Goal: Task Accomplishment & Management: Use online tool/utility

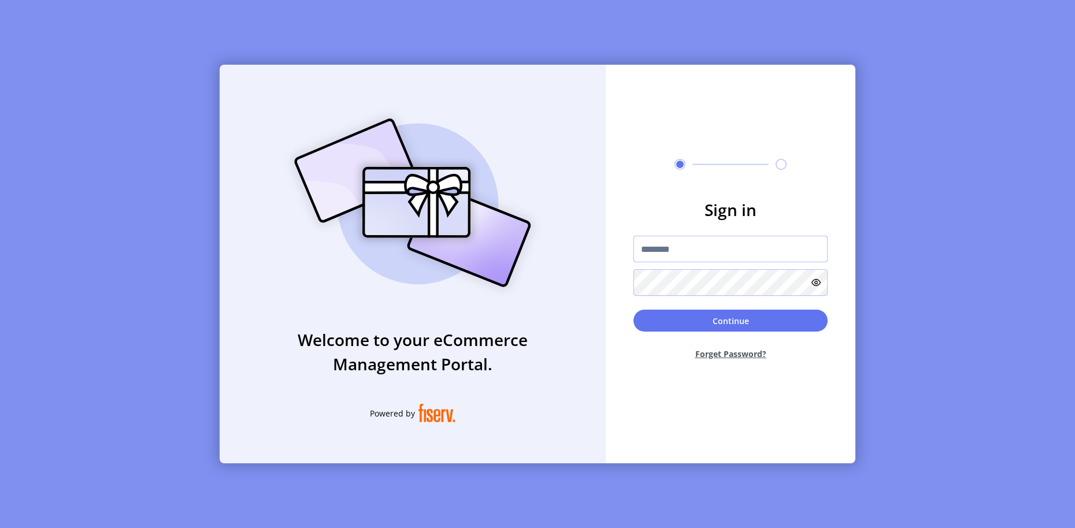
click at [752, 244] on input "text" at bounding box center [730, 249] width 194 height 27
type input "**********"
click at [802, 324] on button "Continue" at bounding box center [730, 321] width 194 height 22
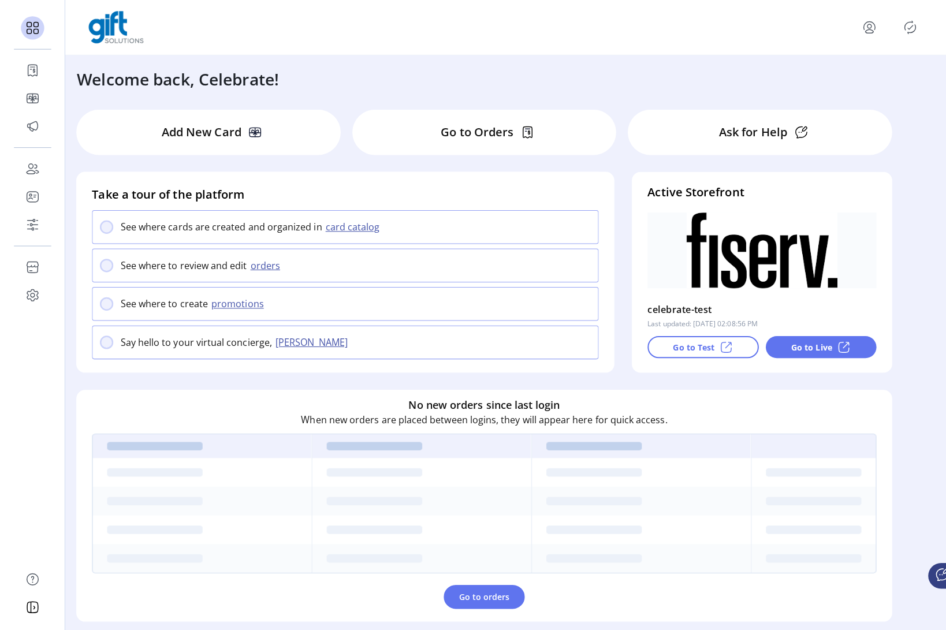
click at [36, 227] on icon at bounding box center [36, 227] width 2 height 0
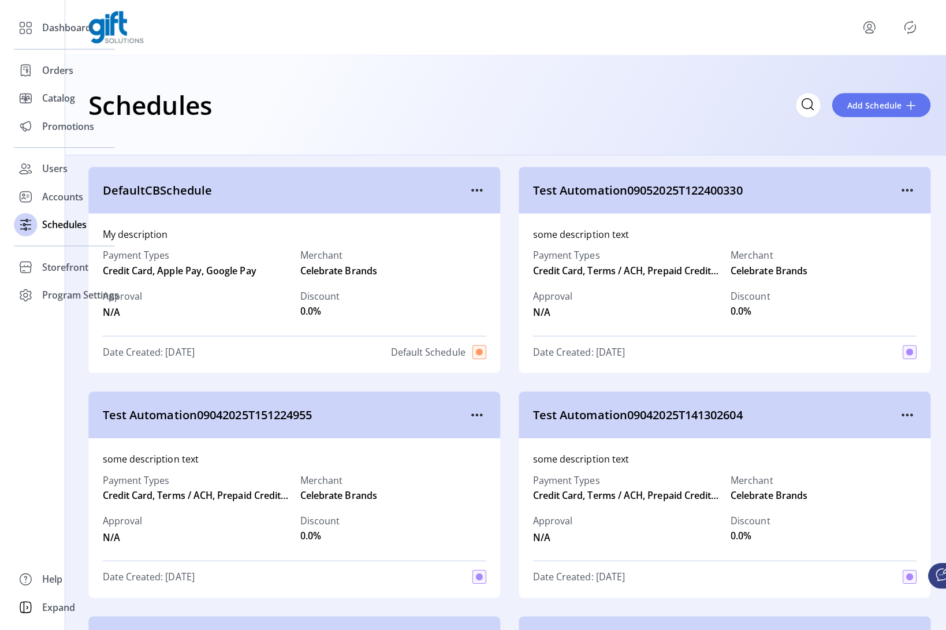
click at [63, 270] on span "Storefront" at bounding box center [65, 265] width 46 height 14
click at [77, 291] on span "Configuration" at bounding box center [72, 288] width 61 height 14
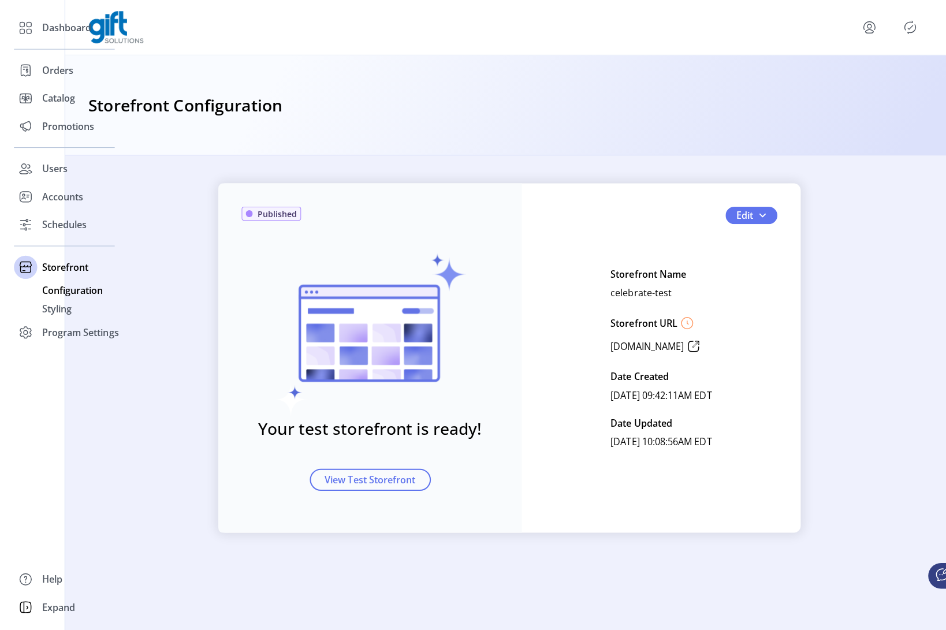
click at [767, 207] on button "Edit" at bounding box center [745, 213] width 51 height 17
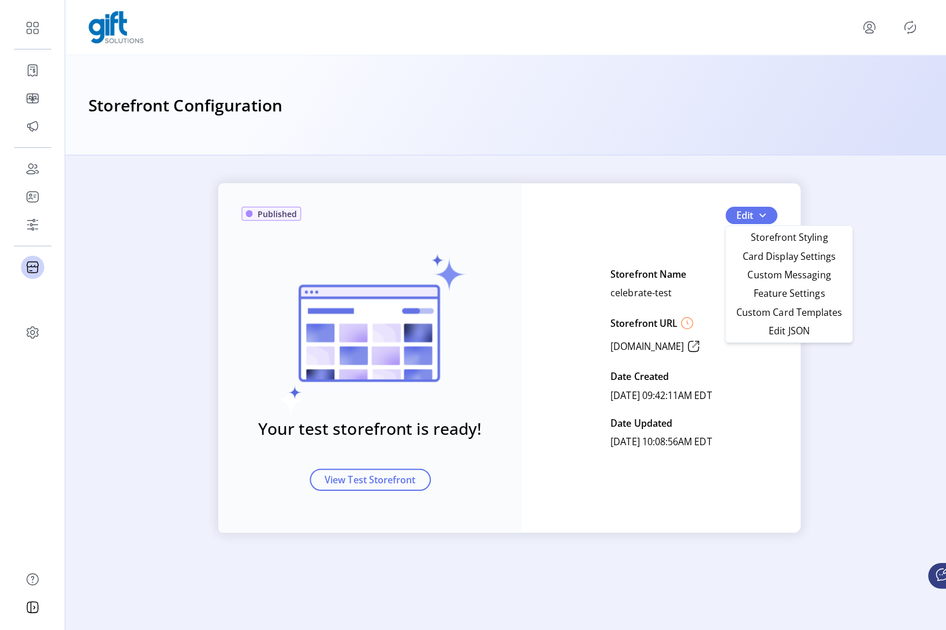
click at [792, 273] on span "Custom Messaging" at bounding box center [782, 272] width 107 height 9
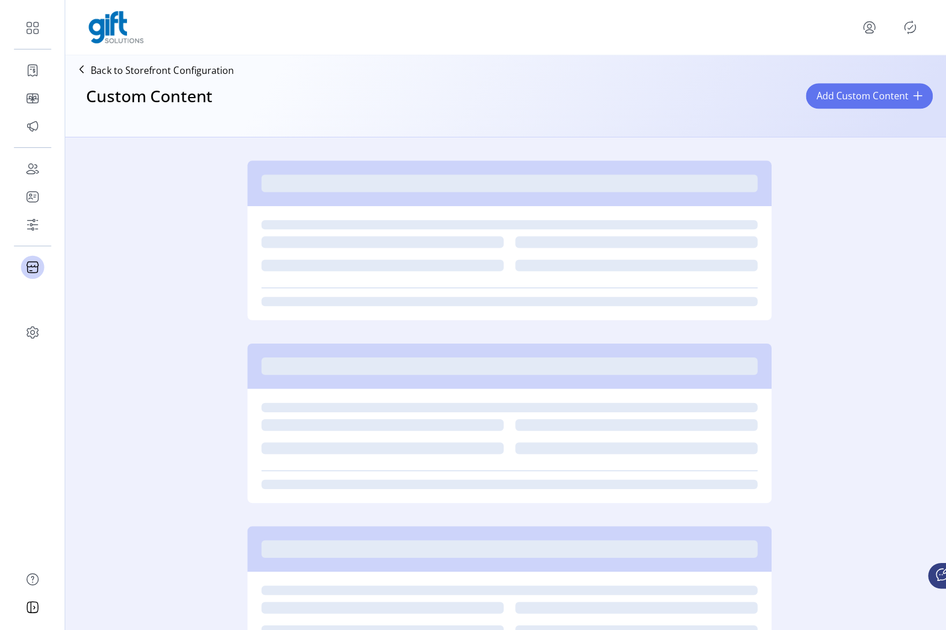
click at [826, 242] on div at bounding box center [506, 510] width 882 height 703
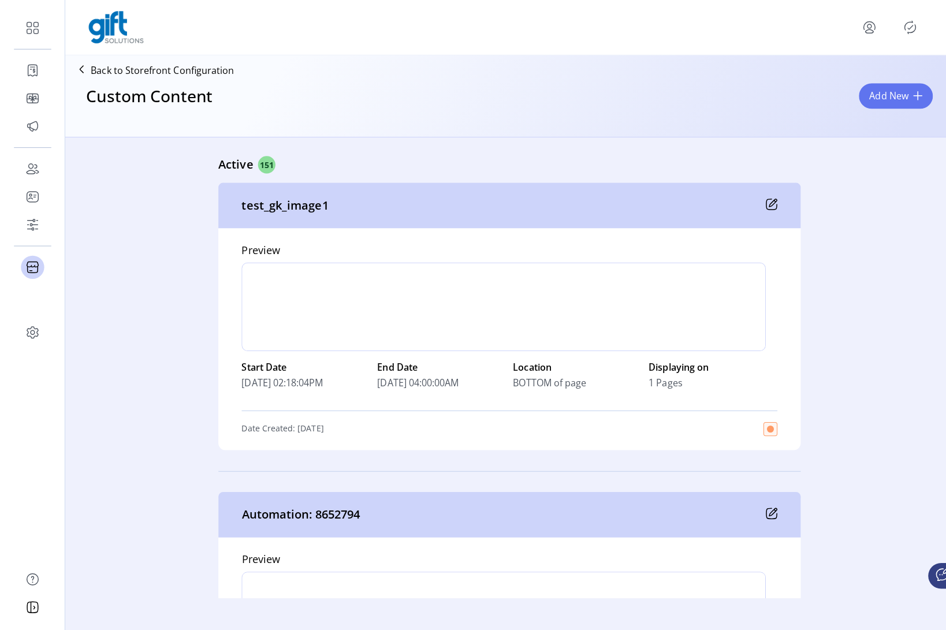
click at [915, 102] on button "Add New" at bounding box center [888, 95] width 73 height 25
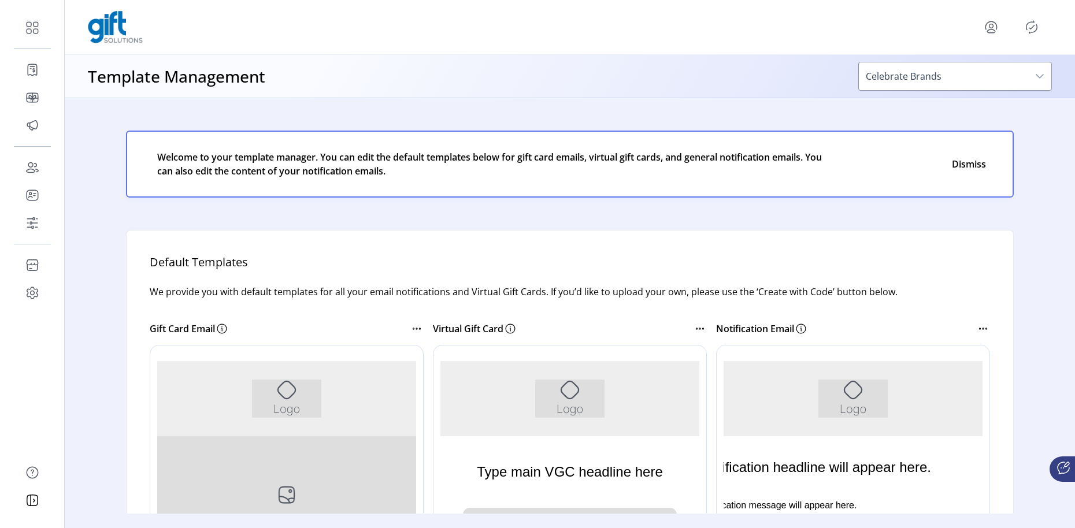
click at [1000, 24] on div at bounding box center [1017, 27] width 70 height 18
click at [996, 27] on icon "menu" at bounding box center [990, 25] width 11 height 8
click at [975, 76] on span "Sign Out" at bounding box center [949, 72] width 87 height 9
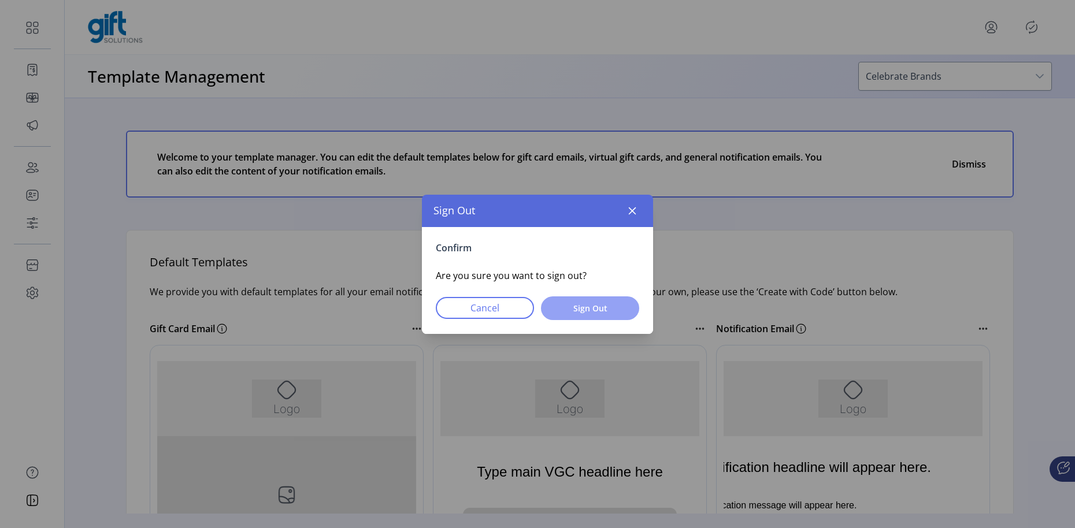
click at [585, 310] on span "Sign Out" at bounding box center [590, 308] width 68 height 12
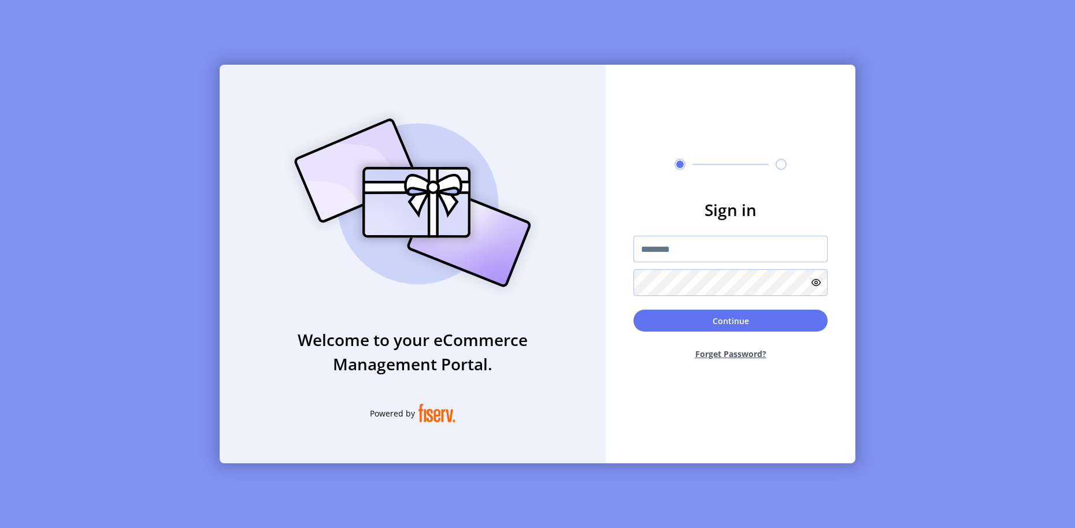
click at [687, 254] on input "text" at bounding box center [730, 249] width 194 height 27
type input "**********"
click at [782, 315] on button "Continue" at bounding box center [730, 321] width 194 height 22
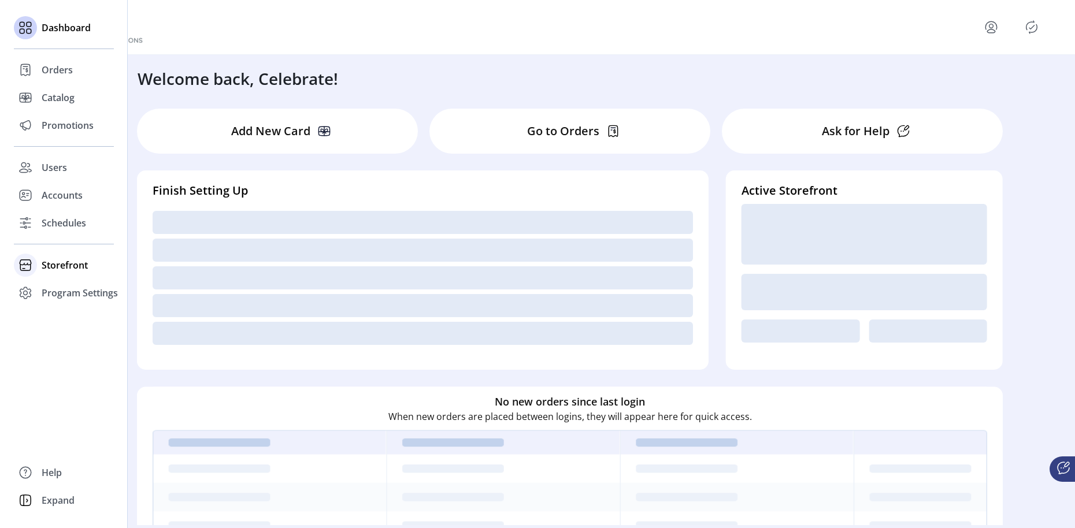
click at [57, 263] on span "Storefront" at bounding box center [65, 265] width 46 height 14
click at [79, 289] on span "Configuration" at bounding box center [72, 288] width 61 height 14
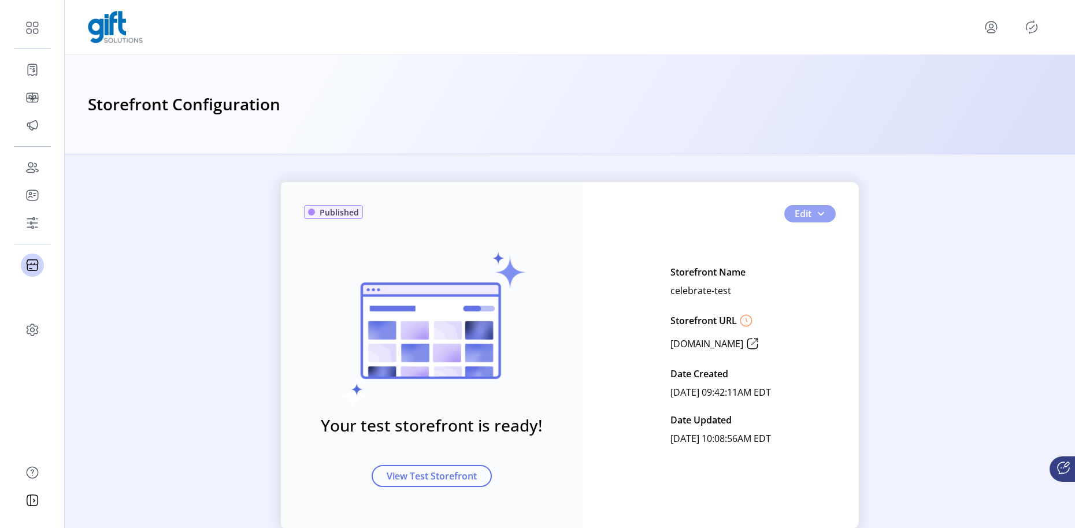
click at [829, 211] on button "Edit" at bounding box center [809, 213] width 51 height 17
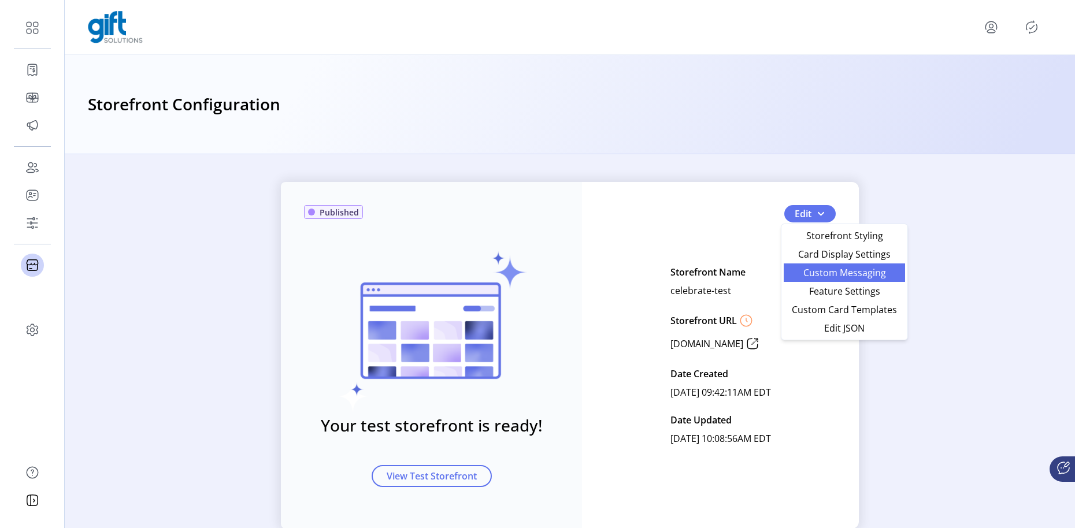
click at [834, 273] on span "Custom Messaging" at bounding box center [843, 272] width 107 height 9
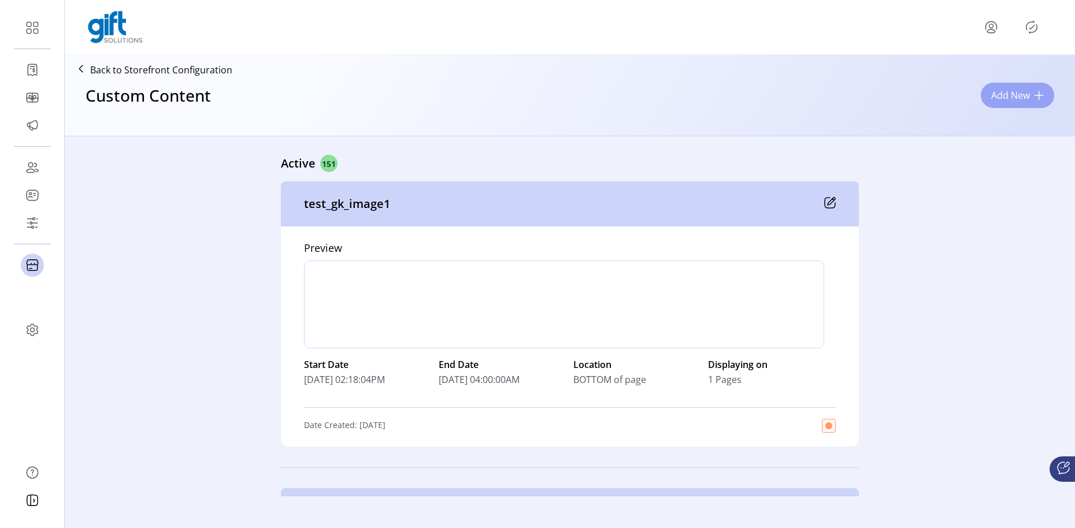
click at [1017, 103] on button "Add New" at bounding box center [1016, 95] width 73 height 25
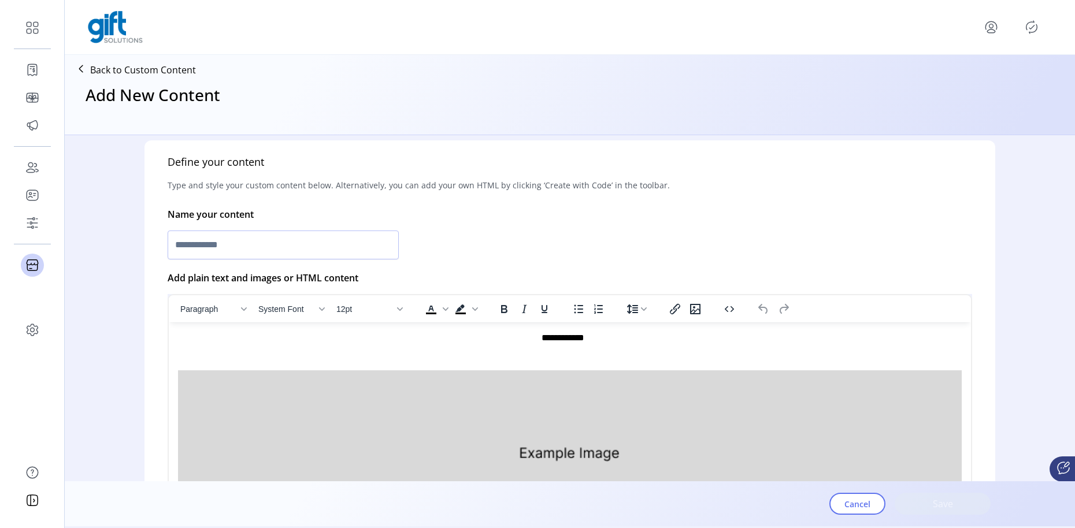
scroll to position [229, 0]
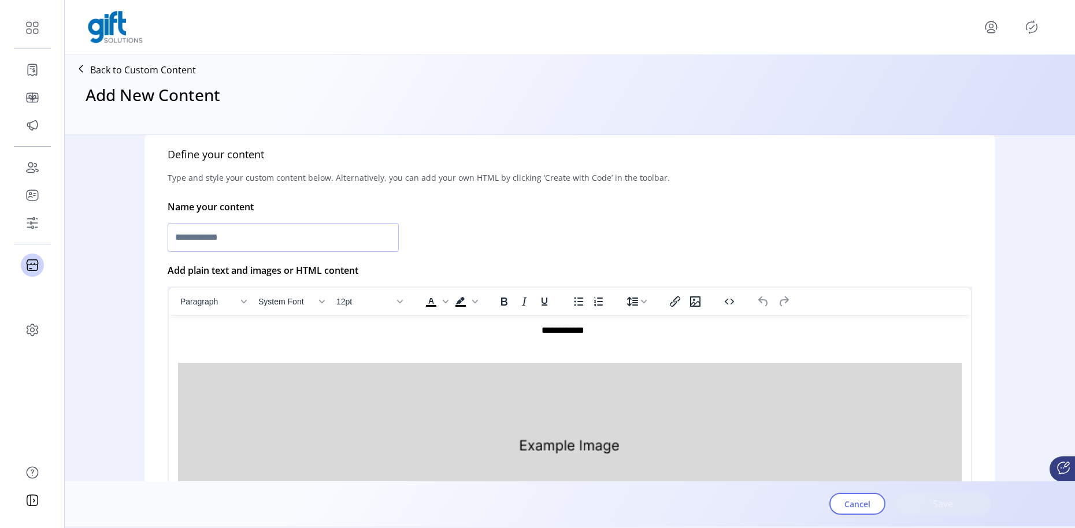
click at [683, 342] on div "**********" at bounding box center [569, 427] width 783 height 207
click at [240, 305] on button "Paragraph" at bounding box center [213, 302] width 75 height 16
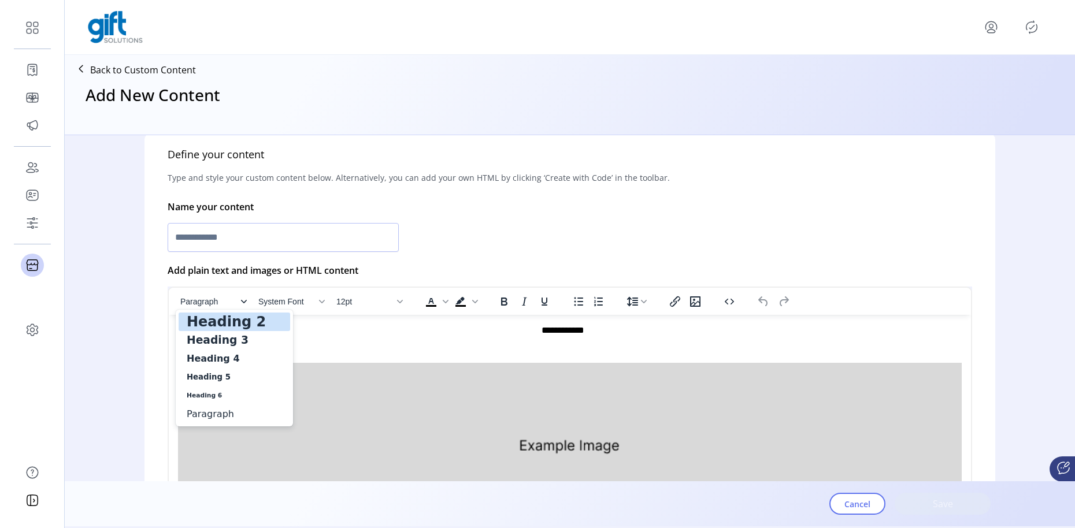
click at [240, 304] on button "Paragraph" at bounding box center [213, 302] width 75 height 16
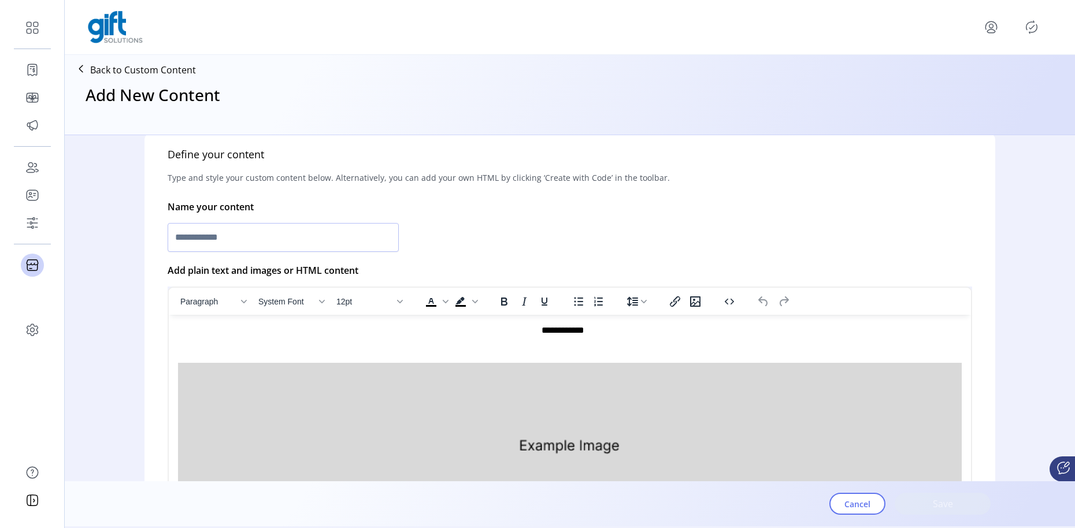
click at [571, 332] on div "**********" at bounding box center [562, 330] width 769 height 13
click at [554, 333] on div "**********" at bounding box center [562, 330] width 769 height 13
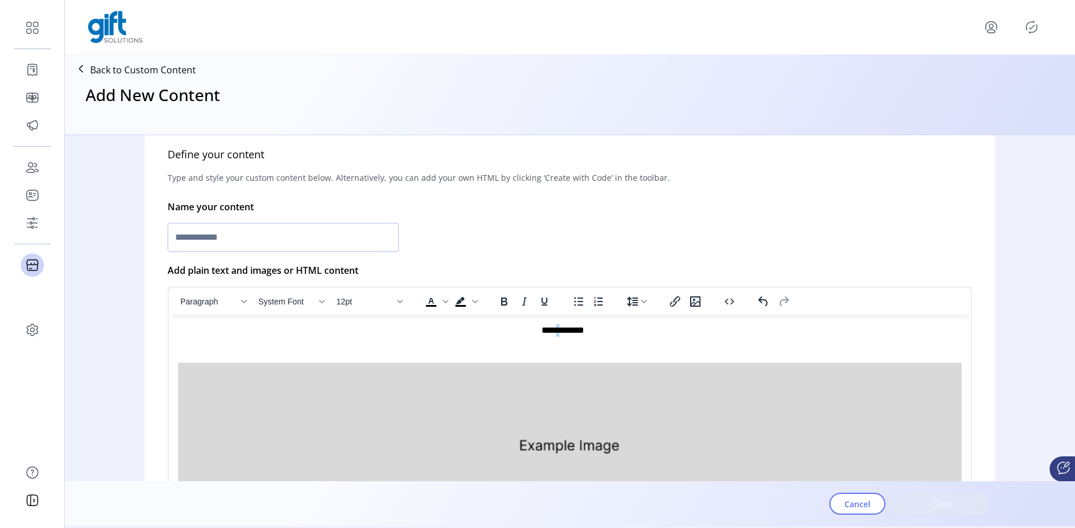
click at [554, 332] on div "**********" at bounding box center [562, 330] width 769 height 13
drag, startPoint x: 590, startPoint y: 333, endPoint x: 533, endPoint y: 332, distance: 57.2
click at [533, 332] on div "**********" at bounding box center [562, 330] width 769 height 13
click at [430, 358] on icon "Align left" at bounding box center [426, 357] width 9 height 8
click at [220, 364] on button "Align center" at bounding box center [216, 357] width 20 height 16
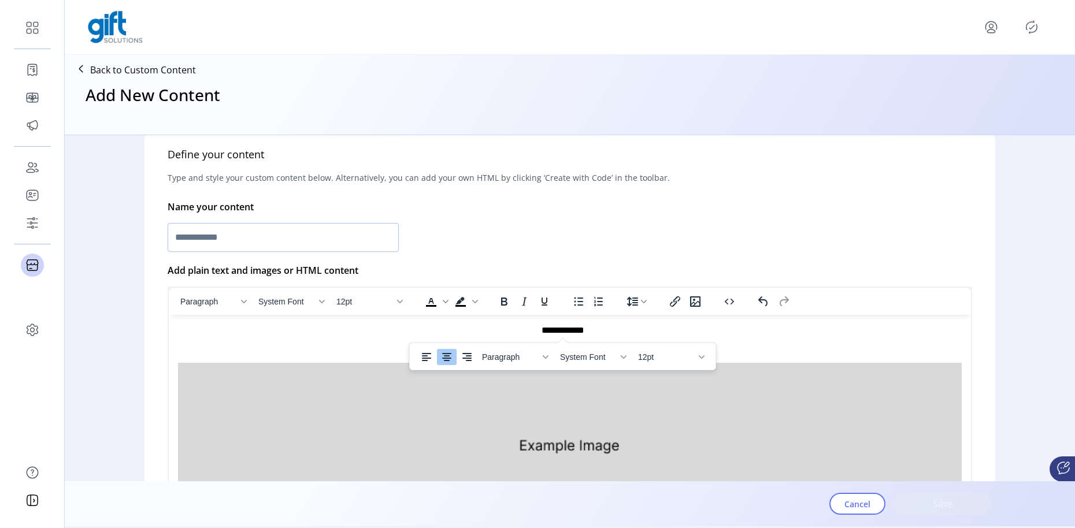
click at [664, 245] on div at bounding box center [570, 238] width 804 height 34
click at [337, 240] on input "text" at bounding box center [283, 237] width 231 height 29
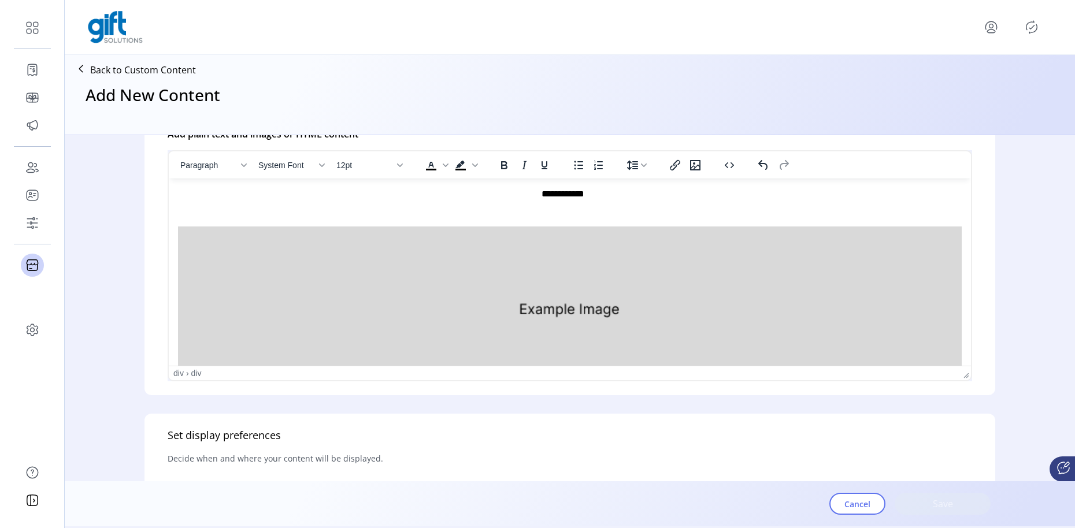
scroll to position [566, 0]
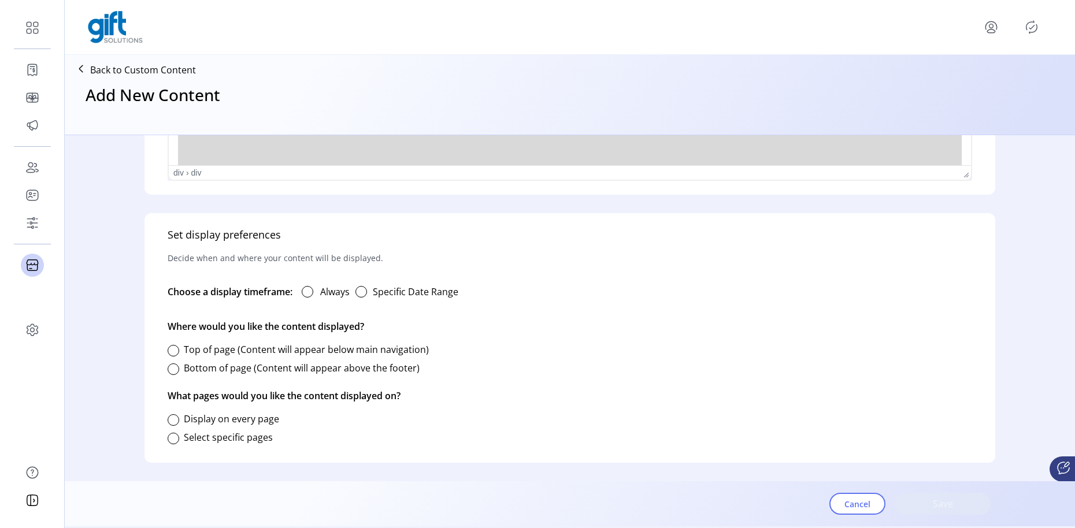
type input "**********"
click at [320, 292] on div "Always" at bounding box center [320, 291] width 57 height 23
click at [306, 294] on div at bounding box center [308, 292] width 12 height 12
click at [176, 347] on div at bounding box center [174, 351] width 12 height 12
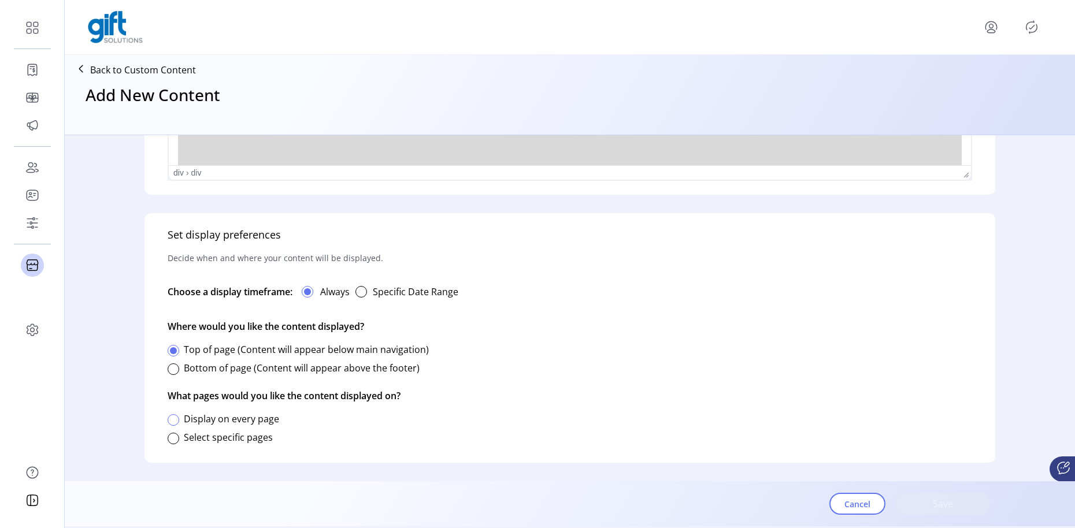
click at [176, 419] on div at bounding box center [174, 420] width 12 height 12
click at [252, 441] on label "Select specific pages" at bounding box center [228, 437] width 89 height 13
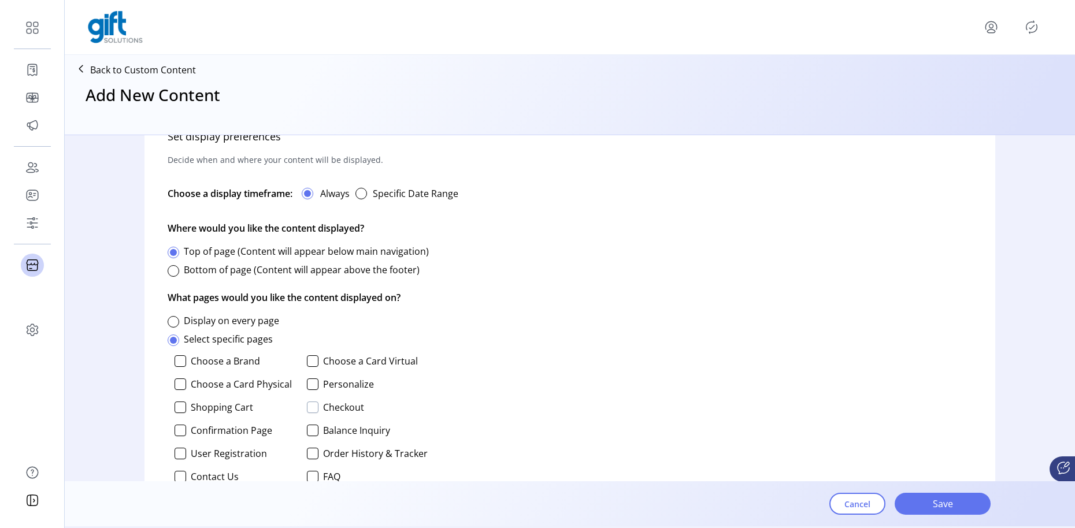
scroll to position [725, 0]
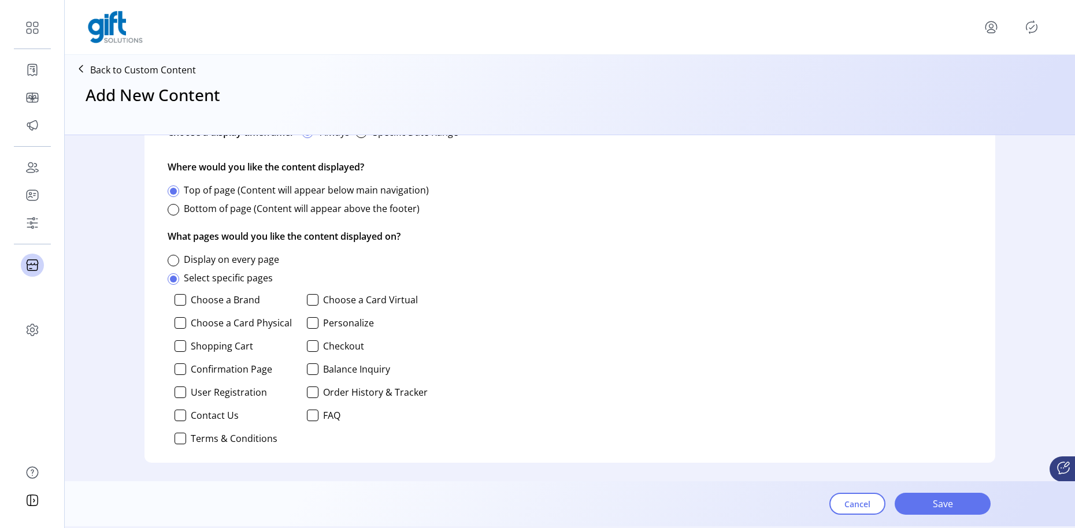
click at [220, 308] on div "Choose a Brand Choose a Card Virtual Choose a Card Physical Personalize Shoppin…" at bounding box center [298, 368] width 260 height 159
click at [313, 321] on div at bounding box center [313, 323] width 12 height 12
click at [214, 298] on label "Choose a Brand" at bounding box center [225, 299] width 69 height 9
click at [180, 344] on div at bounding box center [180, 346] width 12 height 12
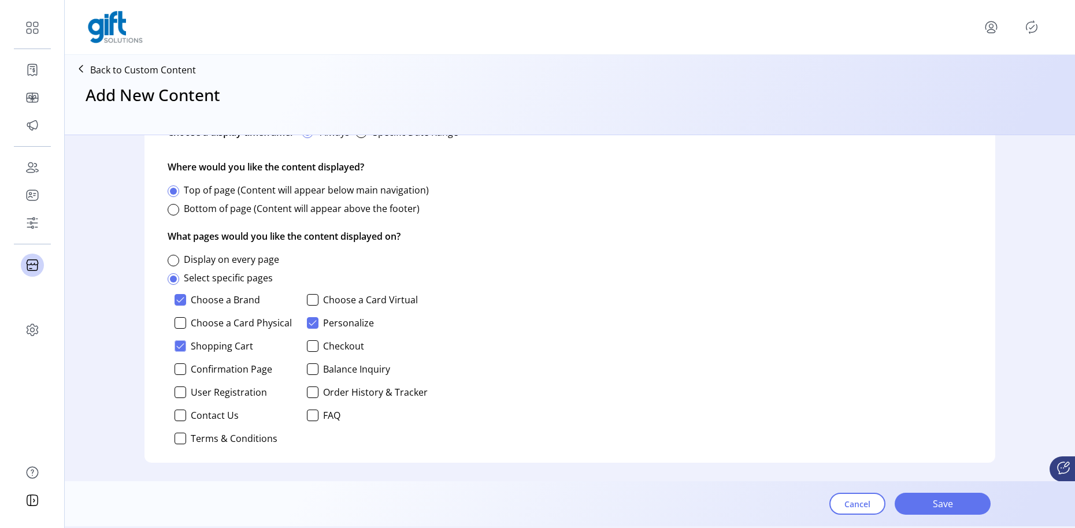
click at [323, 369] on label "Balance Inquiry" at bounding box center [356, 369] width 67 height 9
click at [174, 392] on div at bounding box center [180, 393] width 12 height 12
click at [310, 417] on div at bounding box center [313, 416] width 12 height 12
click at [174, 444] on div "Choose a Brand Choose a Card Virtual Choose a Card Physical Personalize Shoppin…" at bounding box center [298, 368] width 260 height 159
click at [179, 443] on div at bounding box center [180, 439] width 12 height 12
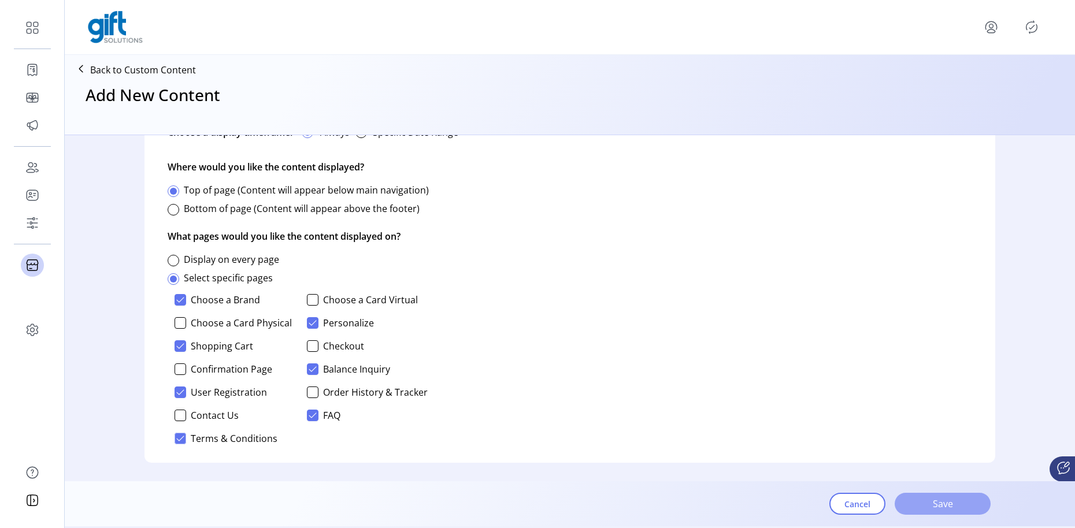
click at [918, 507] on span "Save" at bounding box center [942, 504] width 66 height 14
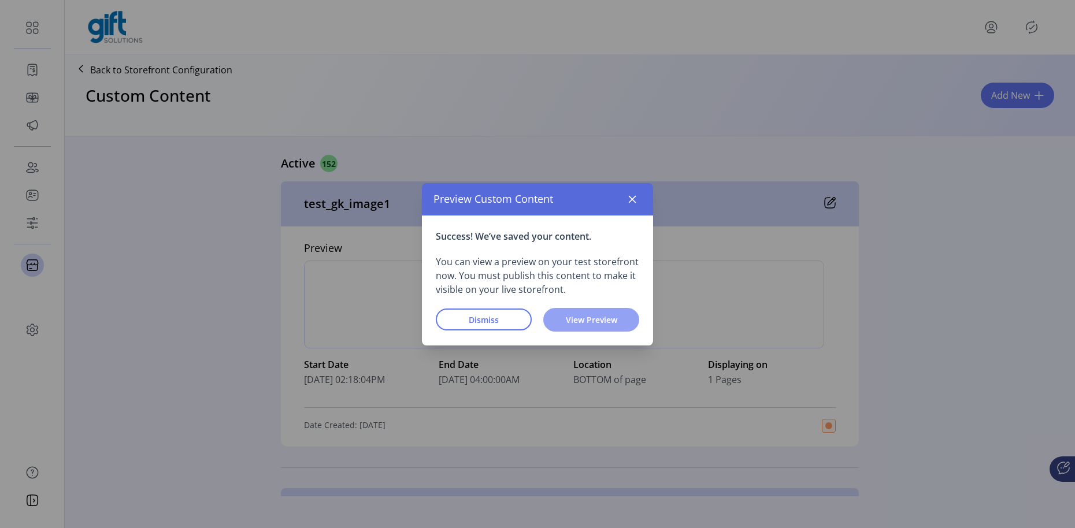
click at [604, 325] on button "View Preview" at bounding box center [591, 320] width 96 height 24
click at [603, 328] on button "View Preview" at bounding box center [591, 320] width 96 height 24
click at [488, 317] on span "Dismiss" at bounding box center [484, 320] width 66 height 12
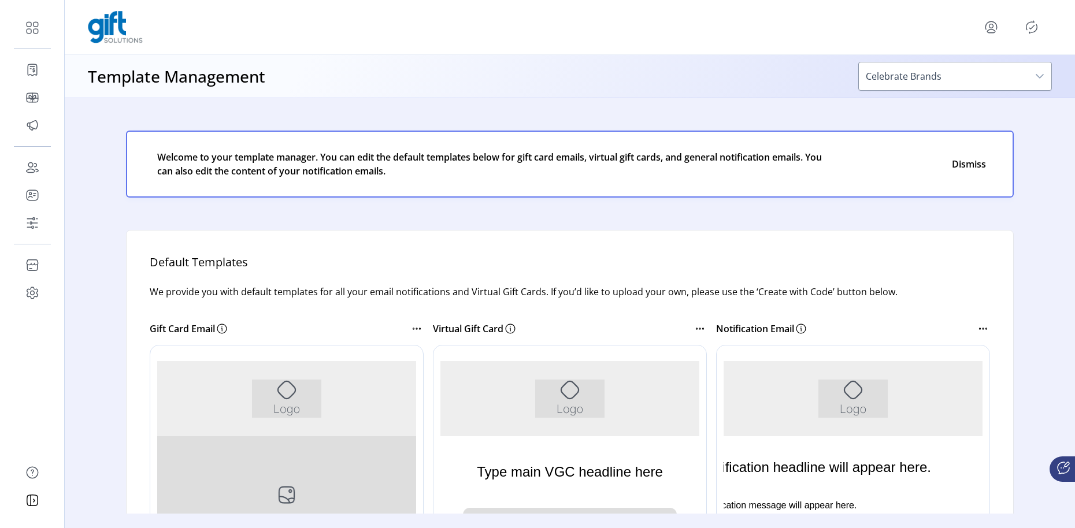
click at [997, 27] on icon "menu" at bounding box center [991, 27] width 18 height 18
click at [963, 71] on span "Sign Out" at bounding box center [949, 72] width 87 height 9
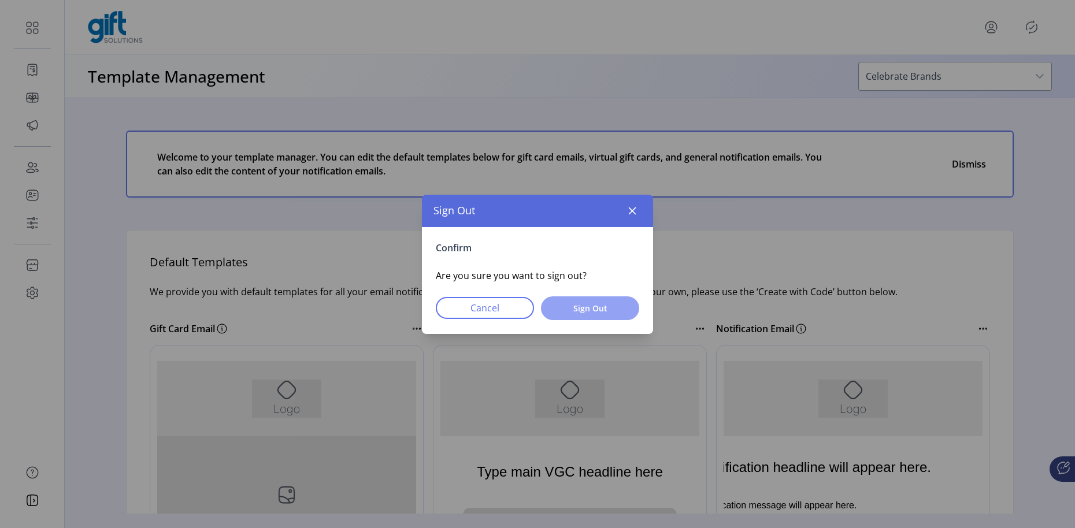
click at [595, 304] on span "Sign Out" at bounding box center [590, 308] width 68 height 12
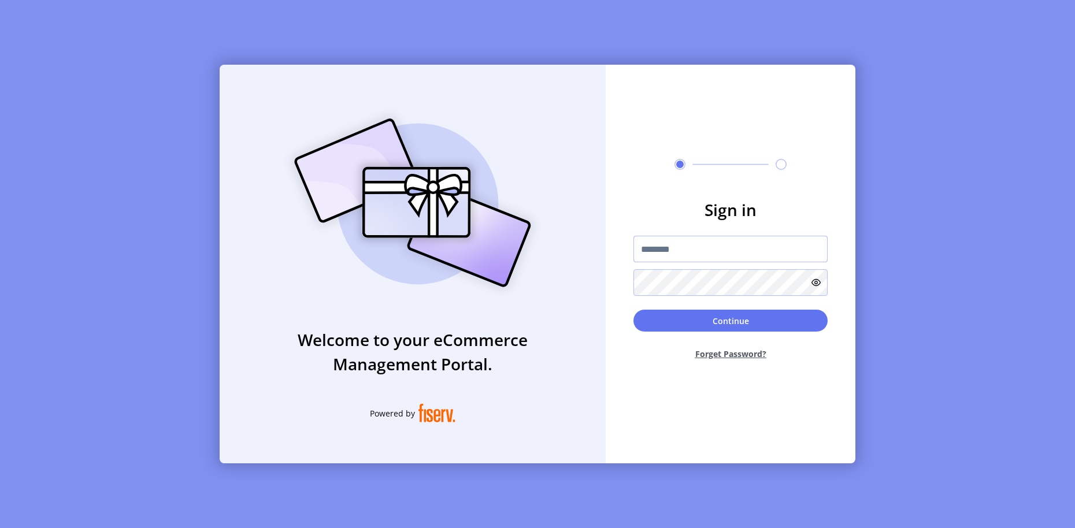
click at [718, 249] on input "text" at bounding box center [730, 249] width 194 height 27
type input "**********"
click at [751, 325] on button "Continue" at bounding box center [730, 321] width 194 height 22
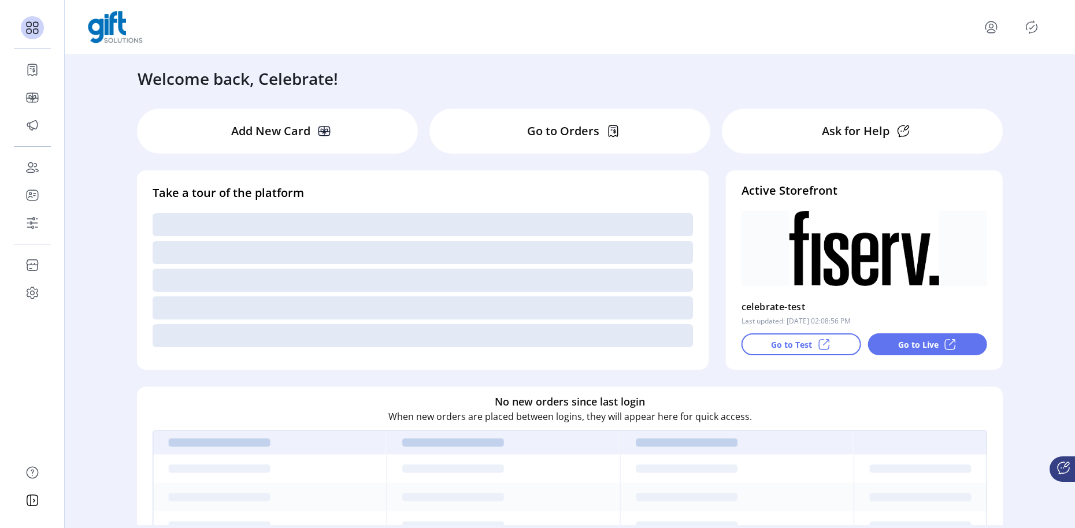
click at [1047, 227] on div "Welcome back, Celebrate! Add New Card Go to Orders Ask for Help Take a tour of …" at bounding box center [570, 290] width 1010 height 470
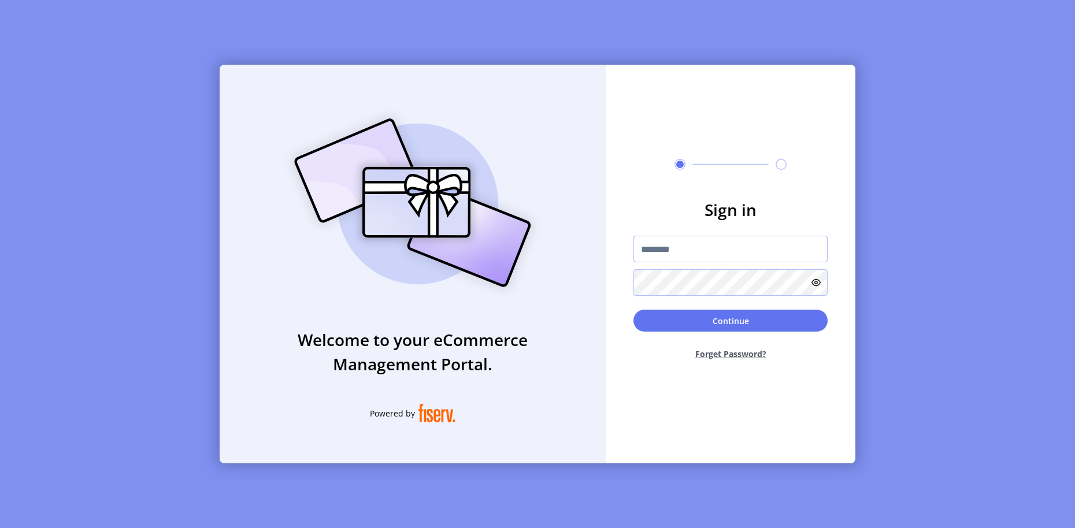
click at [721, 239] on input "text" at bounding box center [730, 249] width 194 height 27
type input "**********"
click at [763, 324] on button "Continue" at bounding box center [730, 321] width 194 height 22
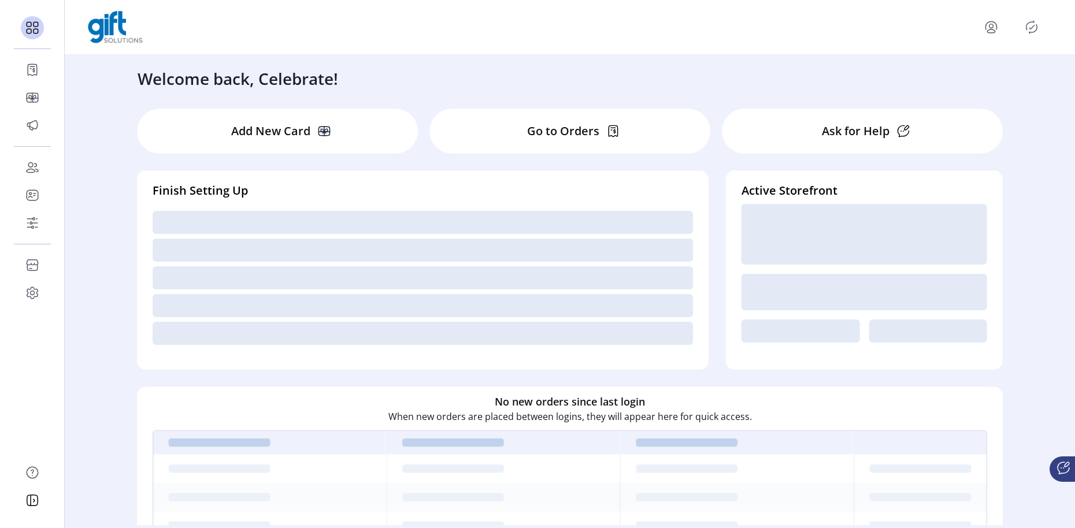
click at [603, 81] on div "Welcome back, Celebrate!" at bounding box center [569, 73] width 887 height 36
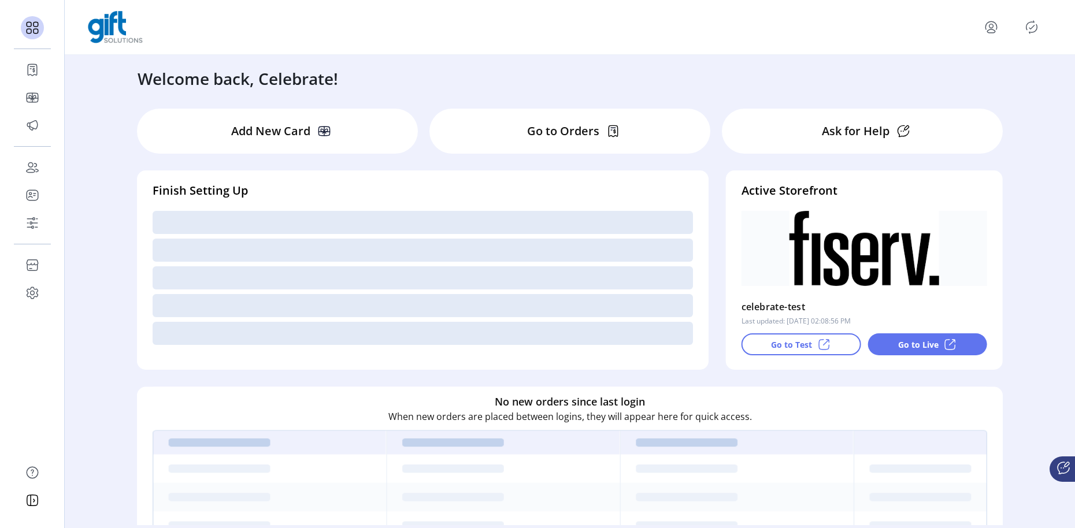
click at [601, 79] on div "Welcome back, Celebrate!" at bounding box center [569, 73] width 887 height 36
click at [619, 79] on div "Welcome back, Celebrate!" at bounding box center [569, 73] width 887 height 36
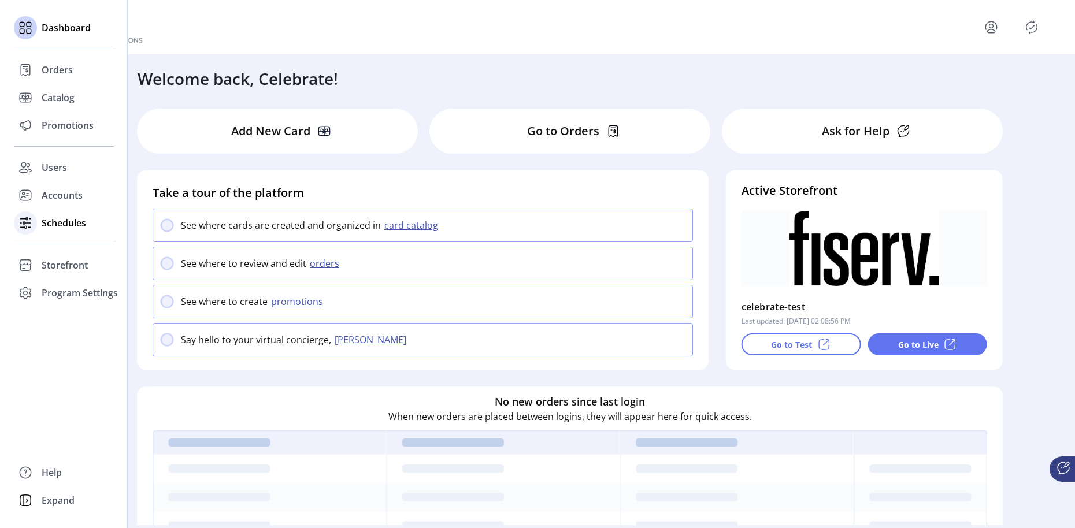
click at [61, 228] on span "Schedules" at bounding box center [64, 223] width 44 height 14
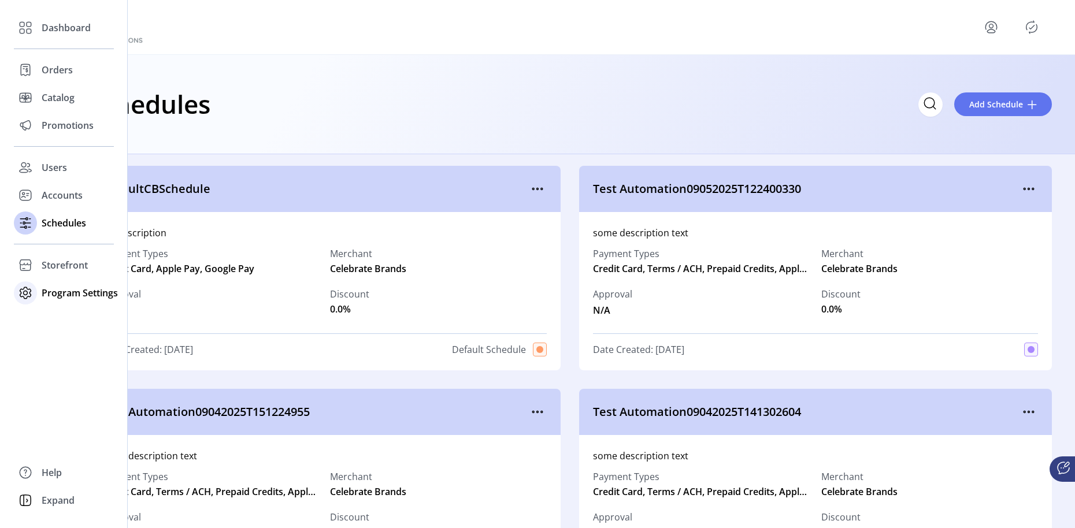
click at [73, 295] on span "Program Settings" at bounding box center [80, 293] width 76 height 14
click at [69, 316] on span "Templates" at bounding box center [65, 316] width 46 height 14
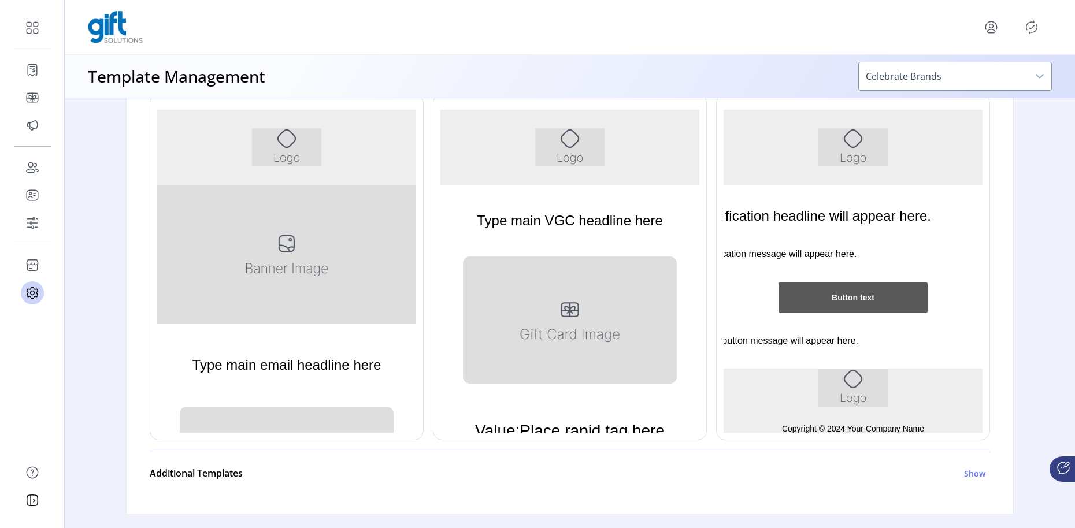
scroll to position [250, 0]
